Goal: Task Accomplishment & Management: Use online tool/utility

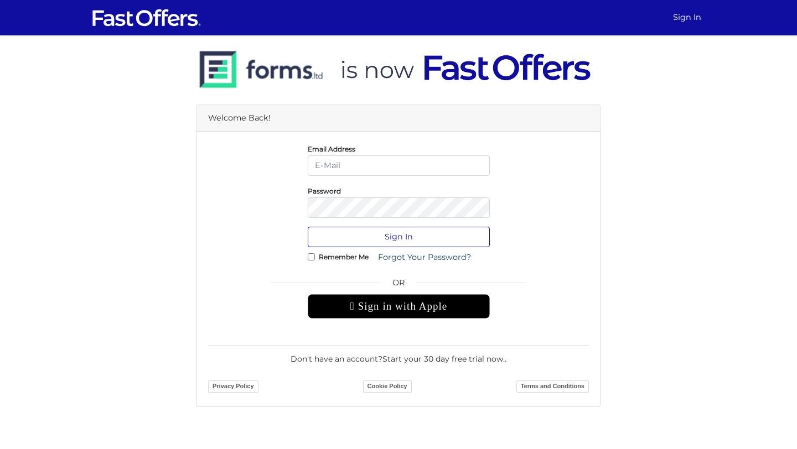
type input "[EMAIL_ADDRESS][DOMAIN_NAME]"
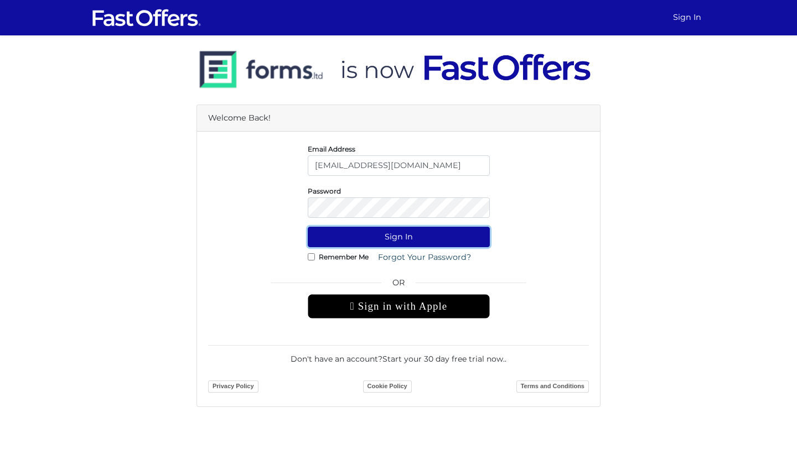
click at [434, 242] on button "Sign In" at bounding box center [399, 237] width 182 height 20
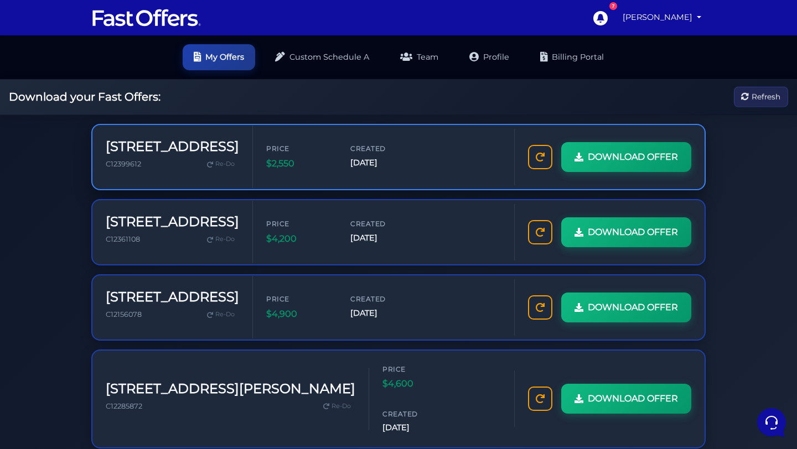
click at [477, 148] on div "Price $2,550 Created Oct 3, 2025" at bounding box center [383, 156] width 235 height 27
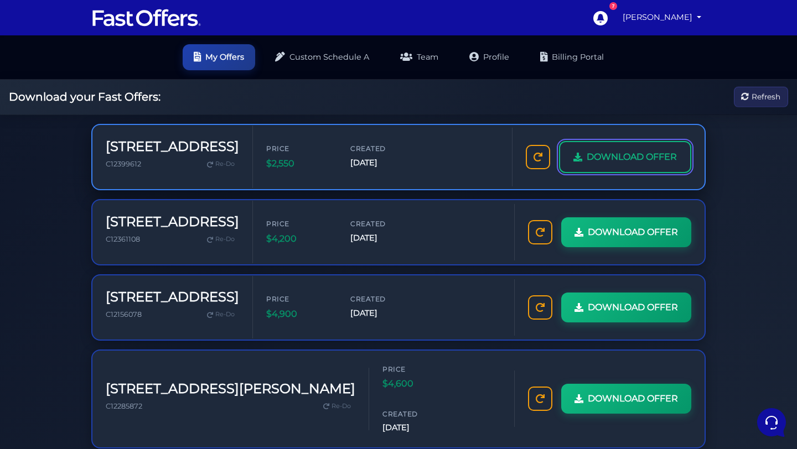
click at [609, 158] on span "DOWNLOAD OFFER" at bounding box center [631, 157] width 90 height 14
